Goal: Task Accomplishment & Management: Manage account settings

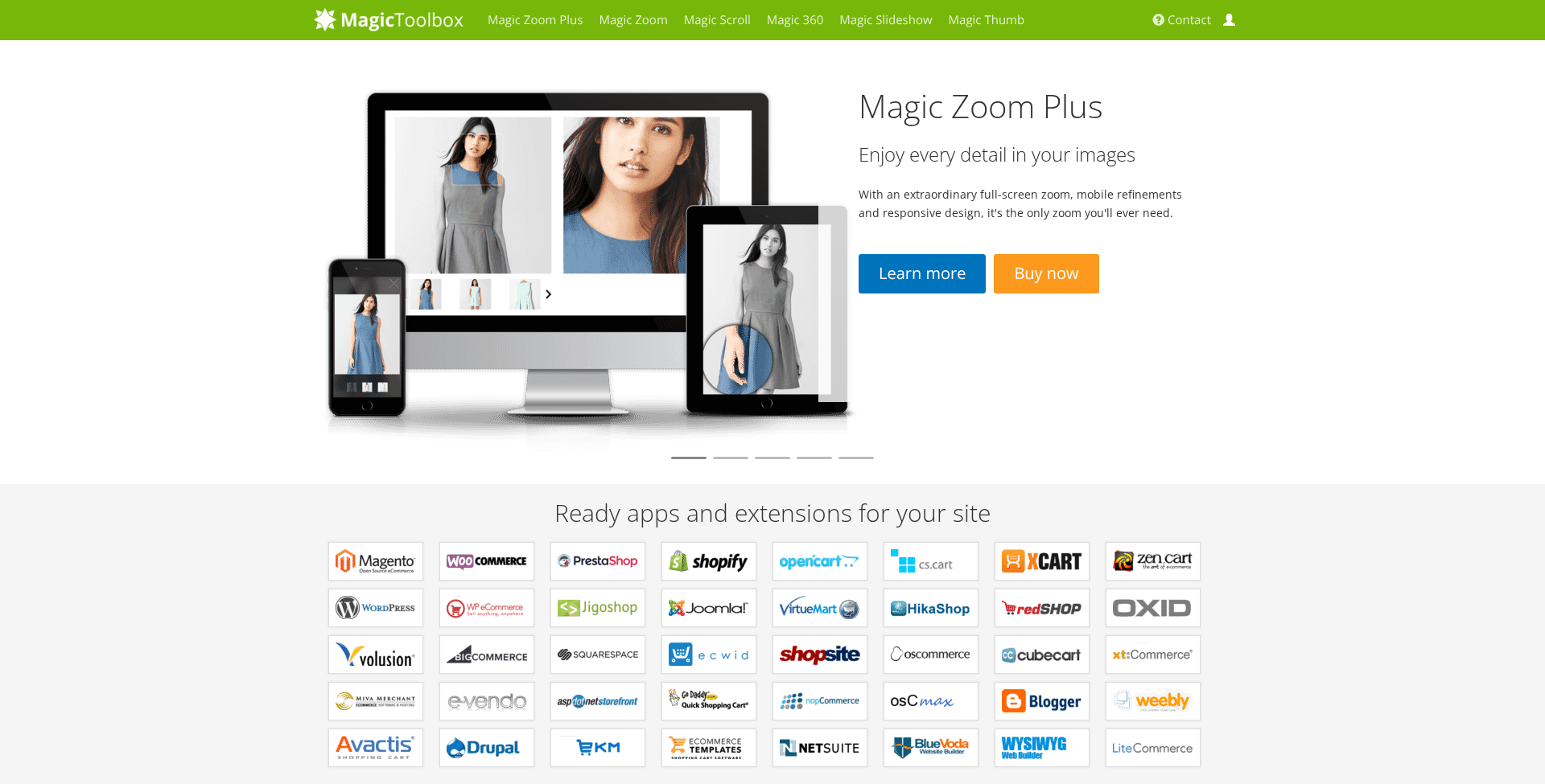
click at [1222, 24] on link "My Account" at bounding box center [1230, 20] width 24 height 40
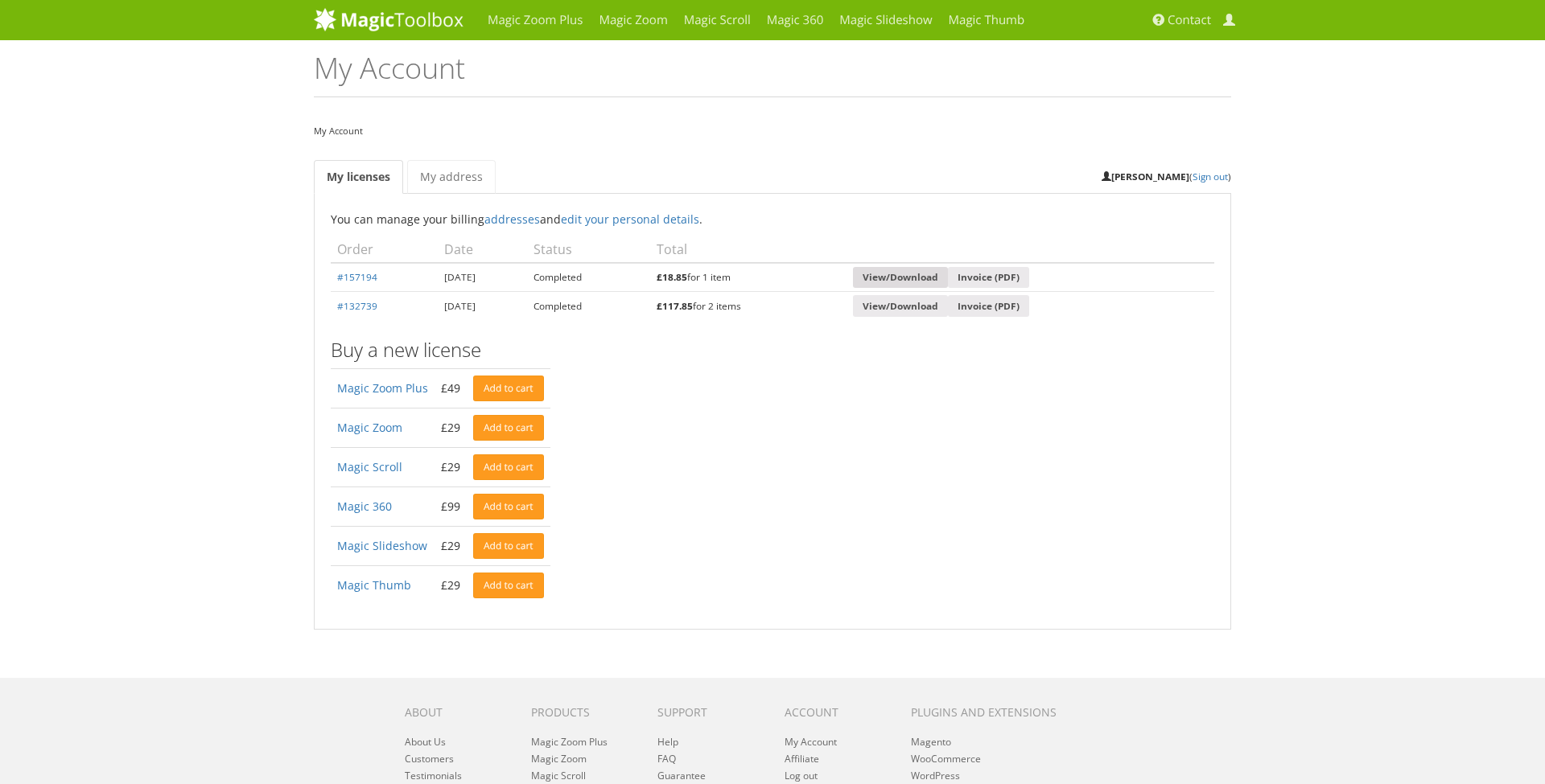
click at [934, 274] on link "View/Download" at bounding box center [900, 278] width 95 height 22
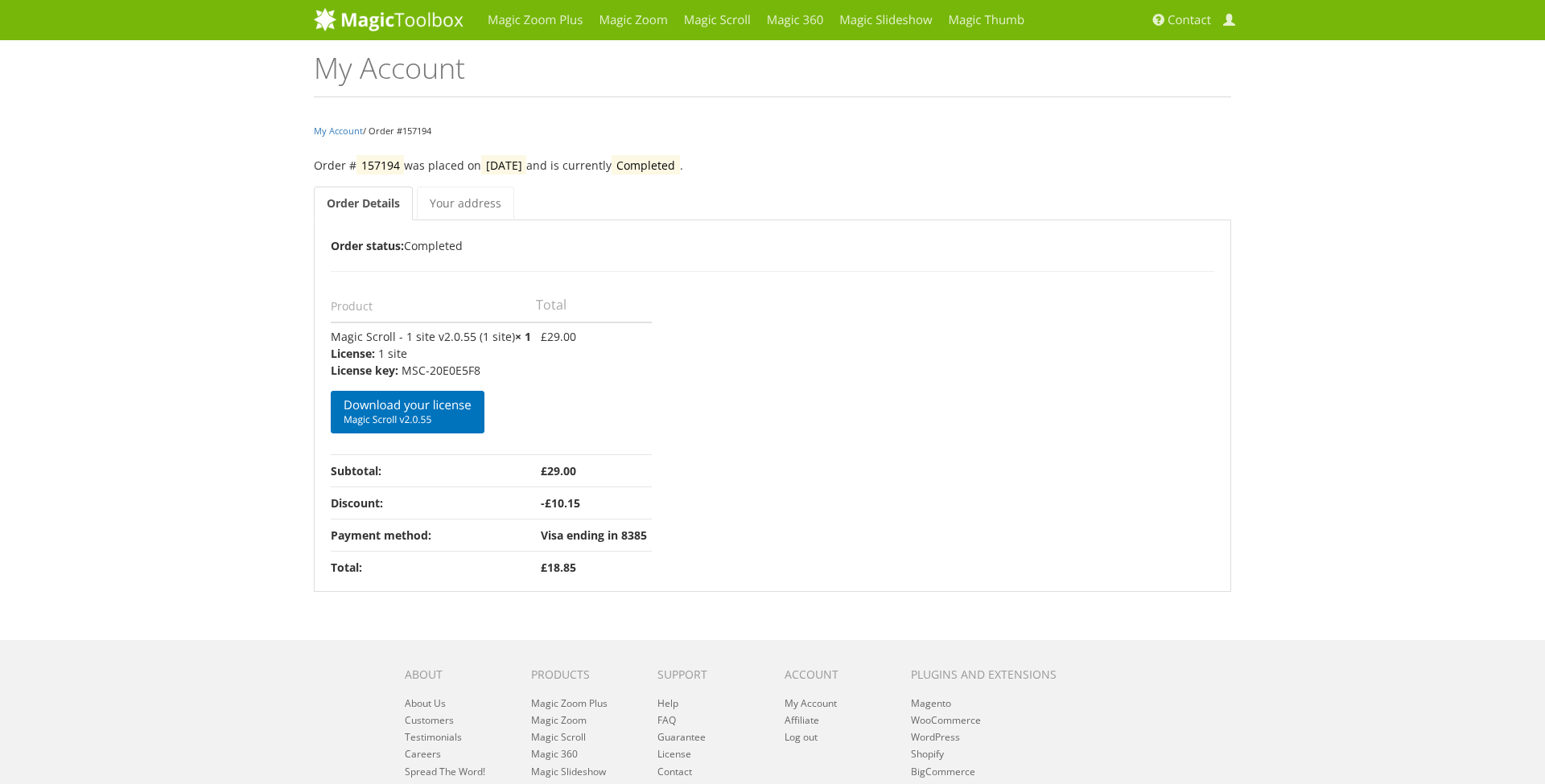
click at [459, 367] on p "MSC-20E0E5F8" at bounding box center [431, 370] width 200 height 17
drag, startPoint x: 490, startPoint y: 367, endPoint x: 332, endPoint y: 371, distance: 158.1
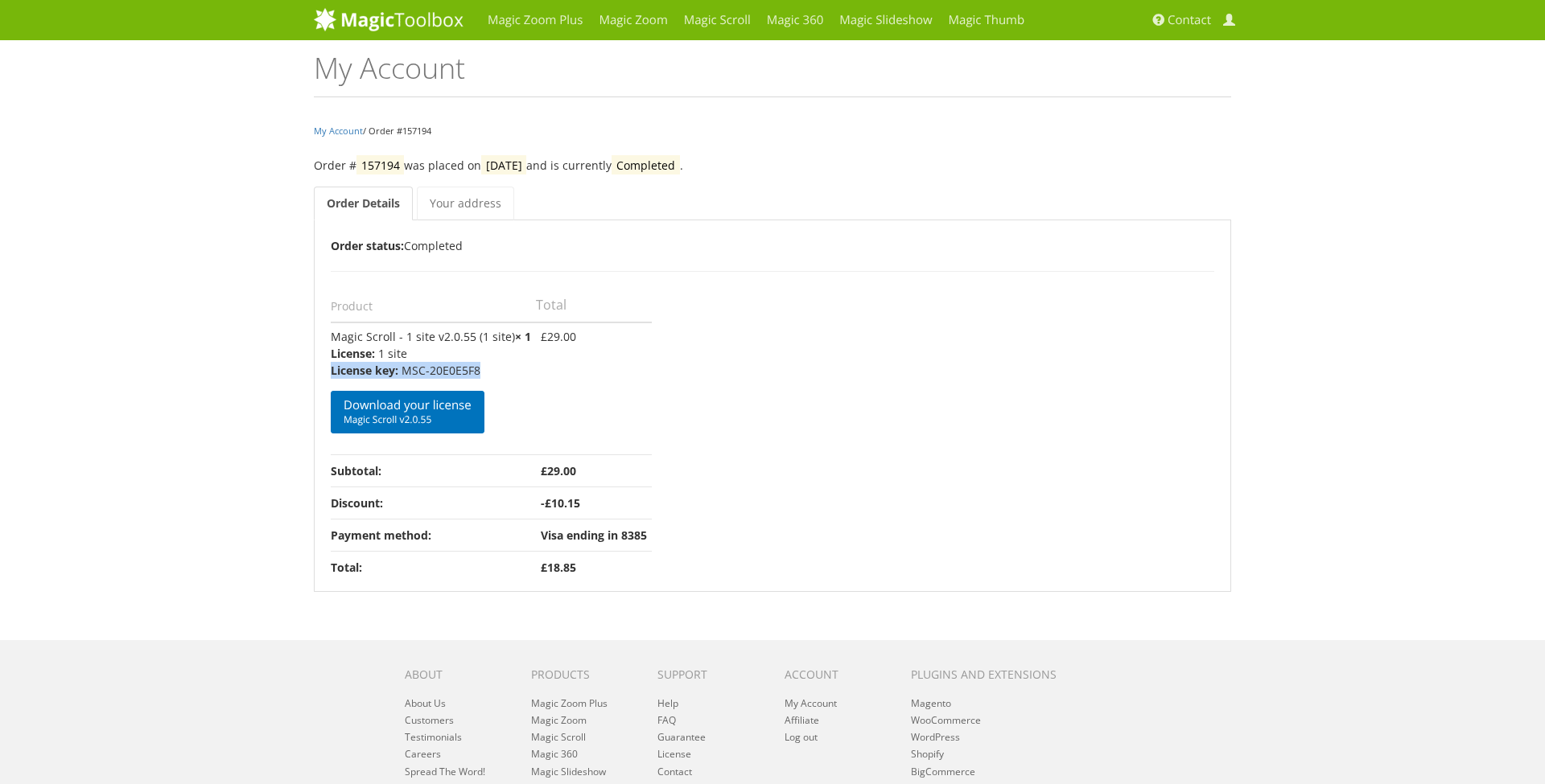
click at [332, 371] on li "License key: MSC-20E0E5F8" at bounding box center [431, 370] width 200 height 17
click at [410, 370] on p "MSC-20E0E5F8" at bounding box center [431, 370] width 200 height 17
drag, startPoint x: 332, startPoint y: 369, endPoint x: 479, endPoint y: 368, distance: 147.0
click at [479, 368] on li "License key: MSC-20E0E5F8" at bounding box center [431, 370] width 200 height 17
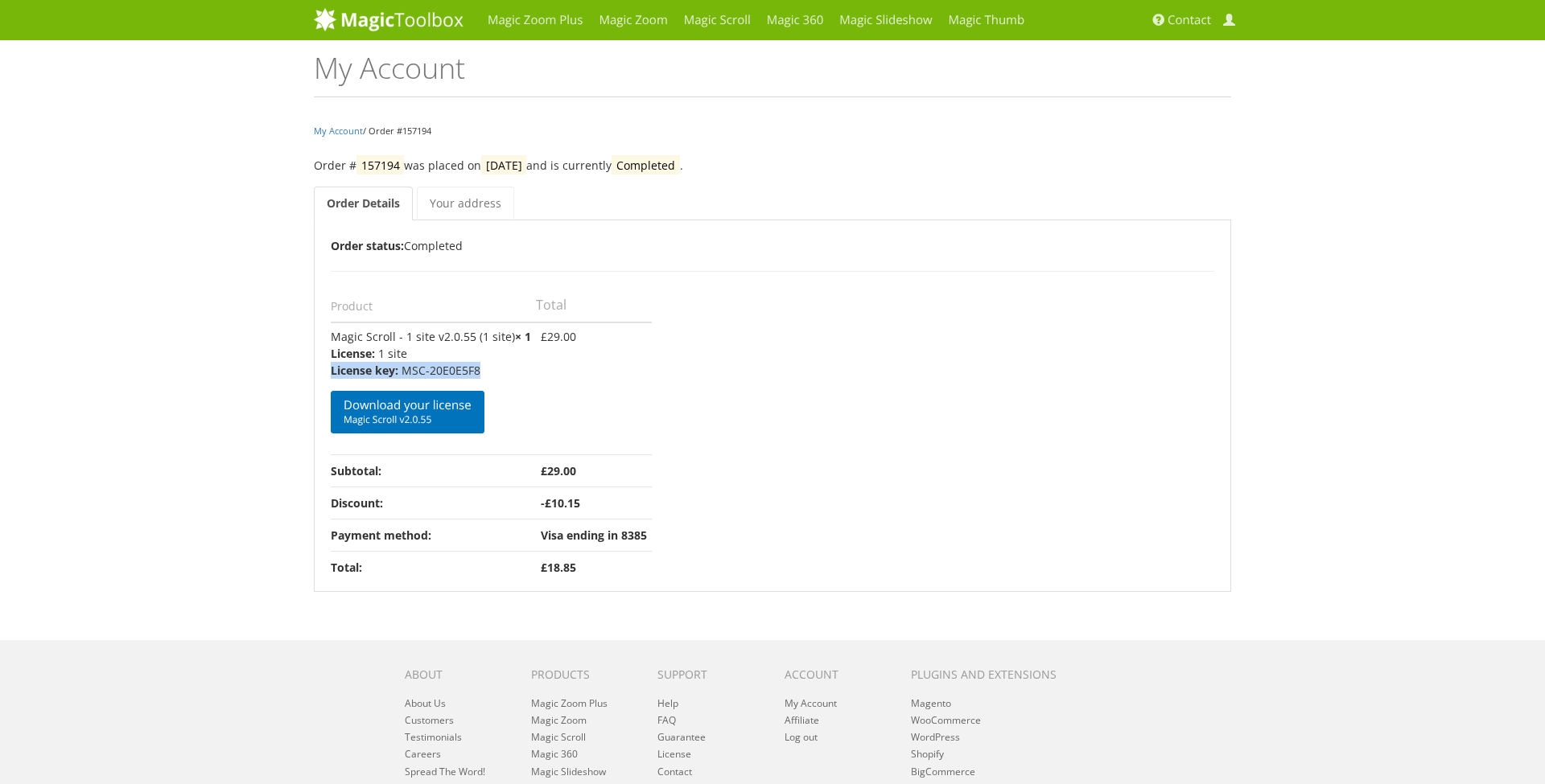
copy li "License key: MSC-20E0E5F8"
click at [716, 421] on div "Order Details Order status: Completed Product Total Magic Scroll - 1 site v2.0.…" at bounding box center [772, 410] width 883 height 346
